Goal: Task Accomplishment & Management: Manage account settings

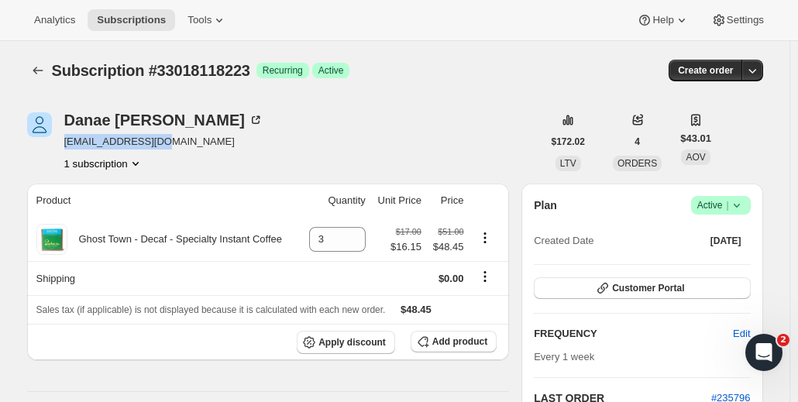
drag, startPoint x: 69, startPoint y: 139, endPoint x: 165, endPoint y: 138, distance: 96.1
click at [165, 138] on span "[EMAIL_ADDRESS][DOMAIN_NAME]" at bounding box center [163, 141] width 199 height 15
copy span "[EMAIL_ADDRESS][DOMAIN_NAME]"
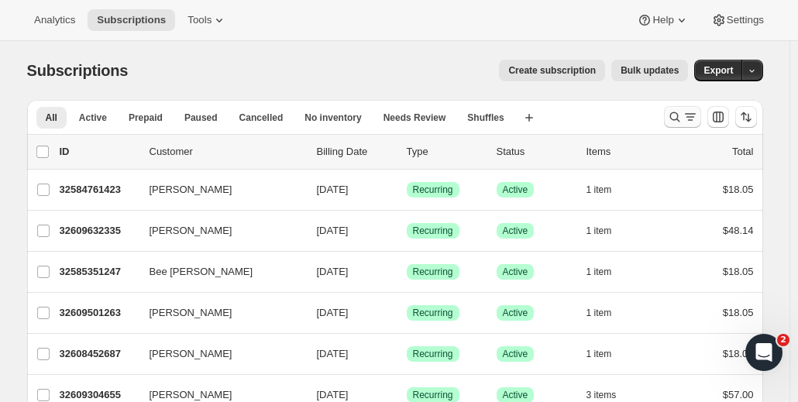
click at [688, 119] on icon "Search and filter results" at bounding box center [689, 116] width 15 height 15
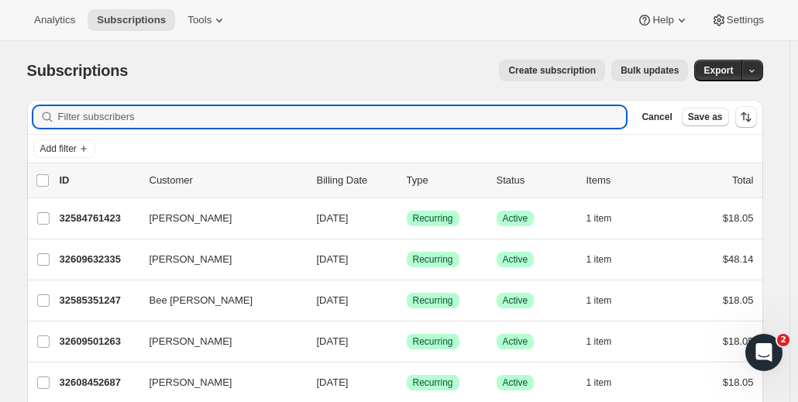
paste input "[EMAIL_ADDRESS][DOMAIN_NAME]"
type input "[EMAIL_ADDRESS][DOMAIN_NAME]"
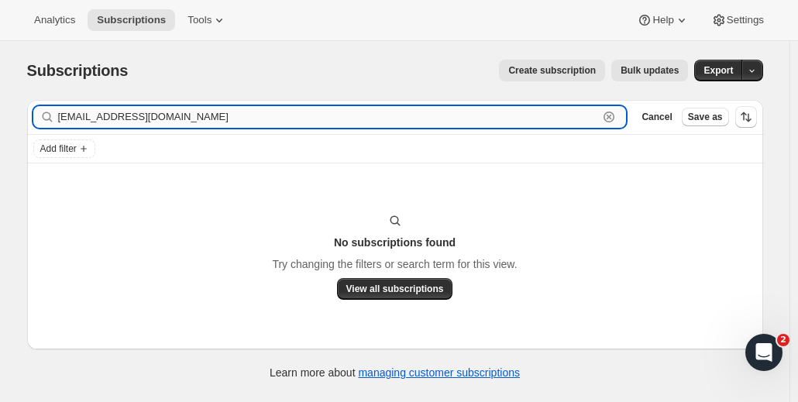
drag, startPoint x: 175, startPoint y: 119, endPoint x: 63, endPoint y: 124, distance: 112.4
click at [63, 124] on input "[EMAIL_ADDRESS][DOMAIN_NAME]" at bounding box center [328, 117] width 541 height 22
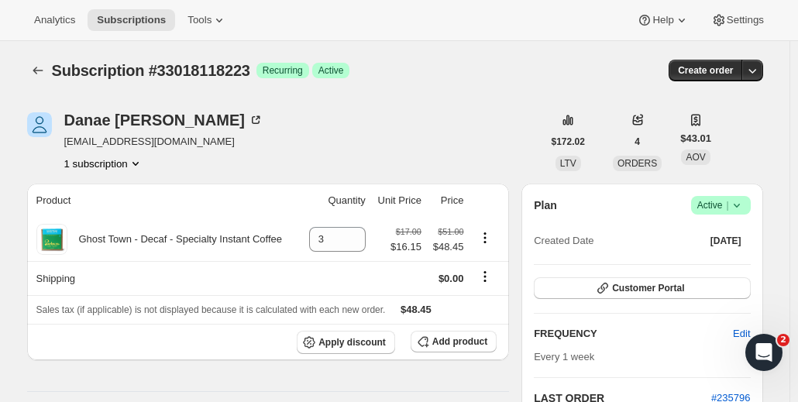
click at [748, 204] on span "Success Active |" at bounding box center [721, 205] width 60 height 19
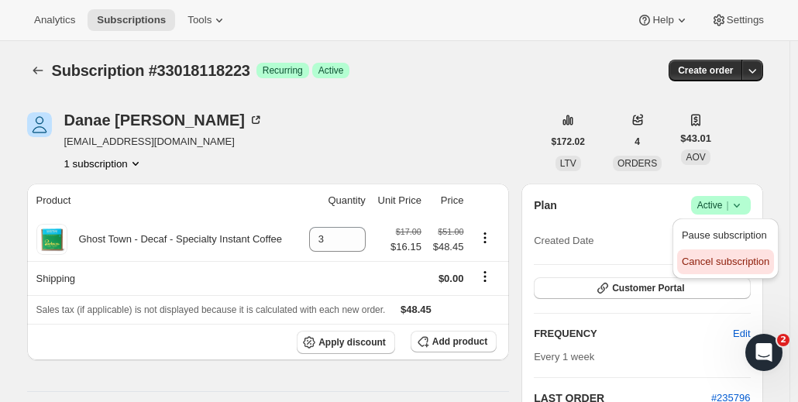
click at [756, 264] on span "Cancel subscription" at bounding box center [726, 262] width 88 height 12
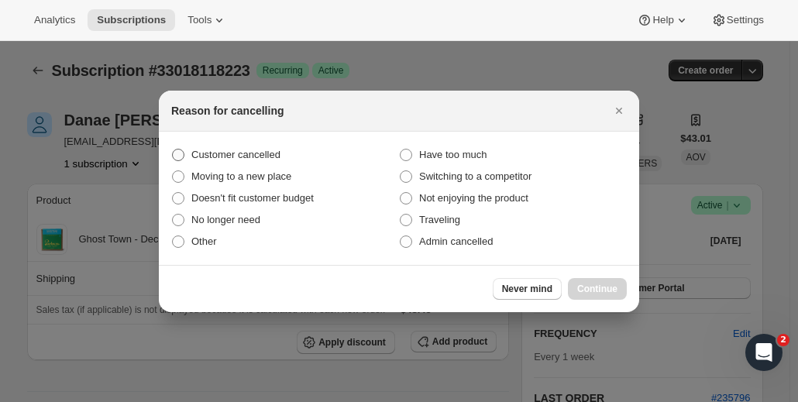
click at [175, 154] on span ":r16:" at bounding box center [178, 155] width 12 height 12
click at [173, 149] on input "Customer cancelled" at bounding box center [172, 149] width 1 height 1
radio input "true"
click at [613, 289] on span "Continue" at bounding box center [597, 289] width 40 height 12
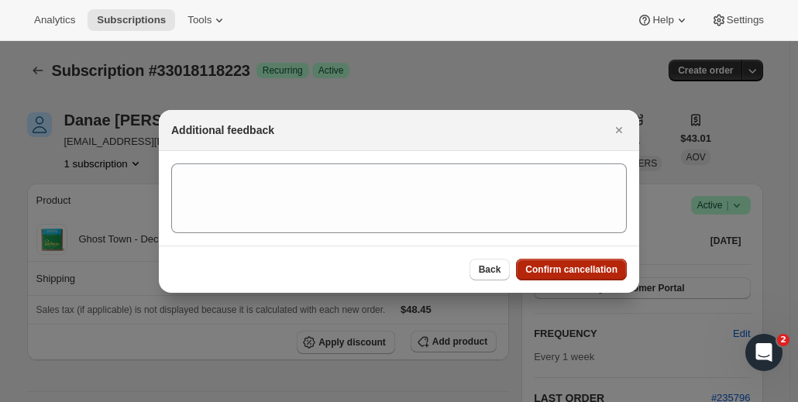
click at [575, 266] on span "Confirm cancellation" at bounding box center [571, 269] width 92 height 12
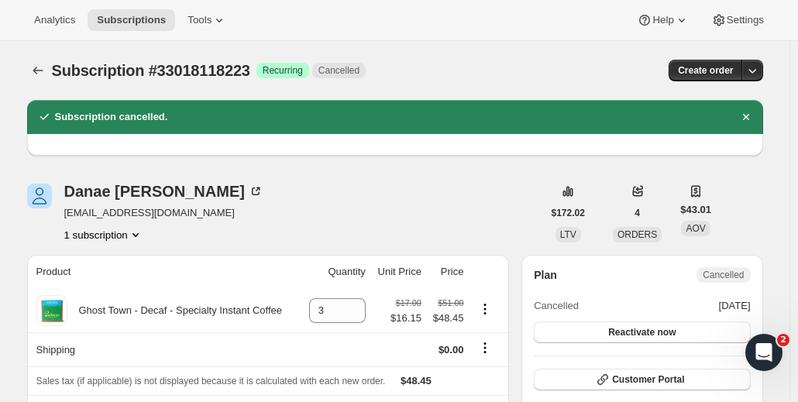
drag, startPoint x: 290, startPoint y: 213, endPoint x: 261, endPoint y: 210, distance: 28.8
click at [261, 210] on div "Danae Steele noheaecs@gmail.com 1 subscription" at bounding box center [284, 213] width 515 height 59
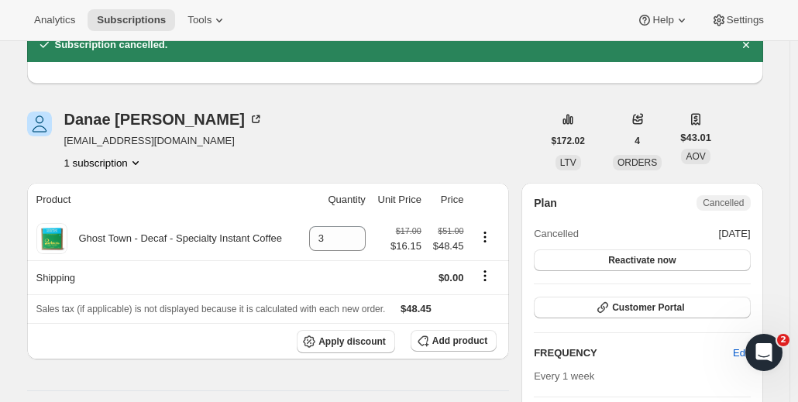
scroll to position [77, 0]
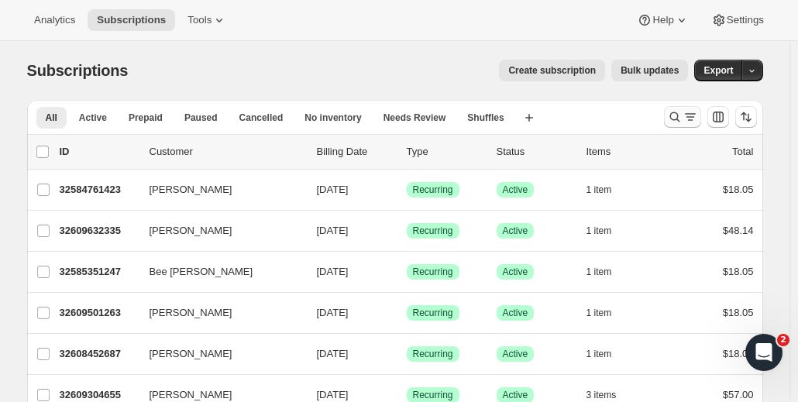
click at [682, 120] on icon "Search and filter results" at bounding box center [674, 116] width 15 height 15
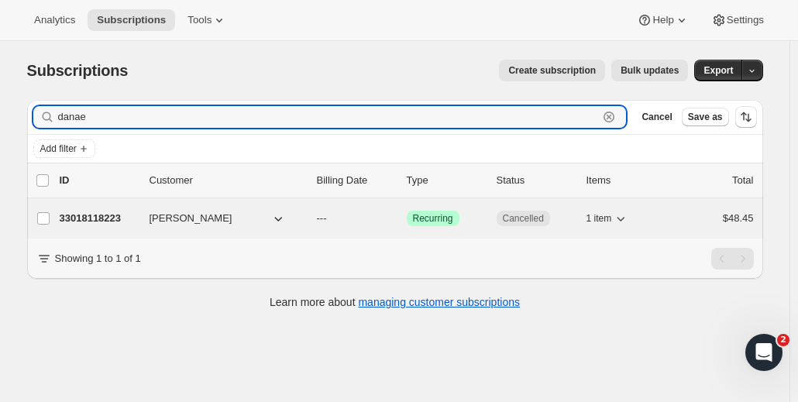
type input "danae"
click at [233, 220] on button "Danae Steele" at bounding box center [217, 218] width 155 height 25
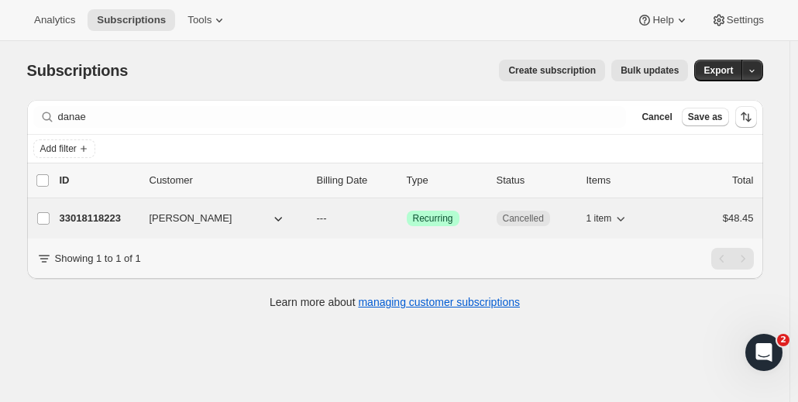
click at [177, 218] on span "Danae Steele" at bounding box center [190, 218] width 83 height 15
click at [155, 211] on span "Danae Steele" at bounding box center [190, 218] width 83 height 15
click at [96, 211] on p "33018118223" at bounding box center [98, 218] width 77 height 15
